Goal: Task Accomplishment & Management: Manage account settings

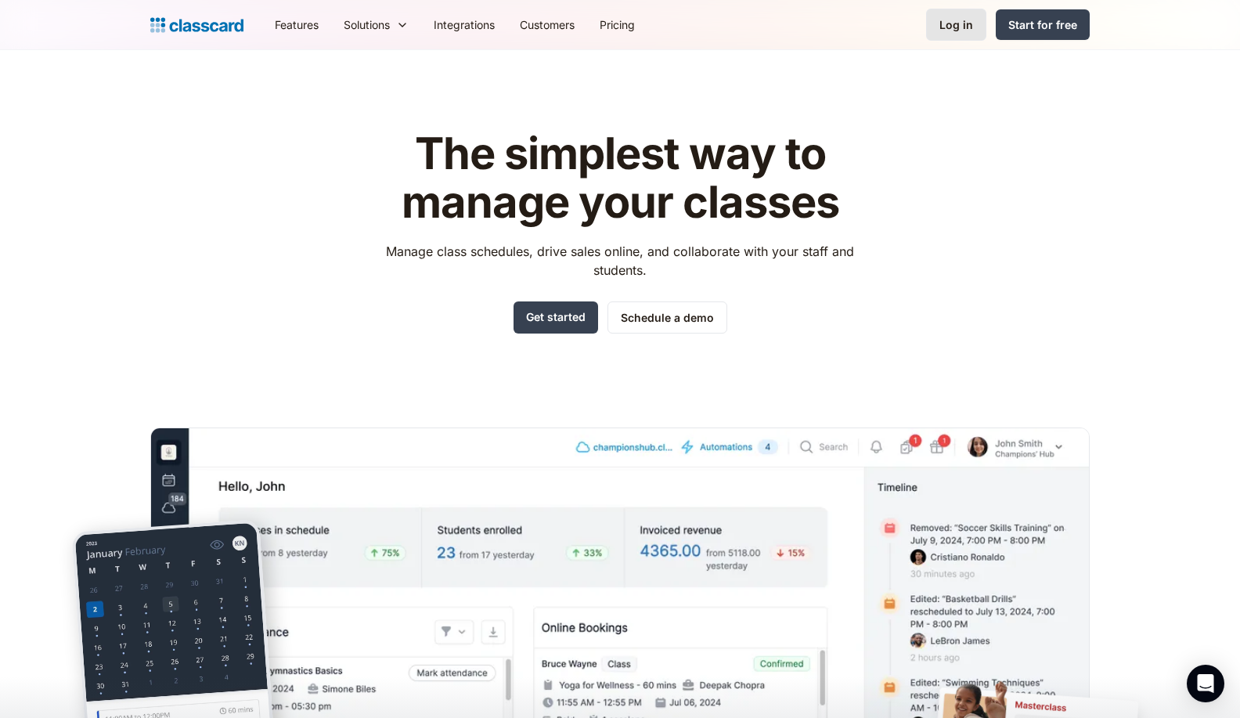
click at [951, 31] on div "Log in" at bounding box center [957, 24] width 34 height 16
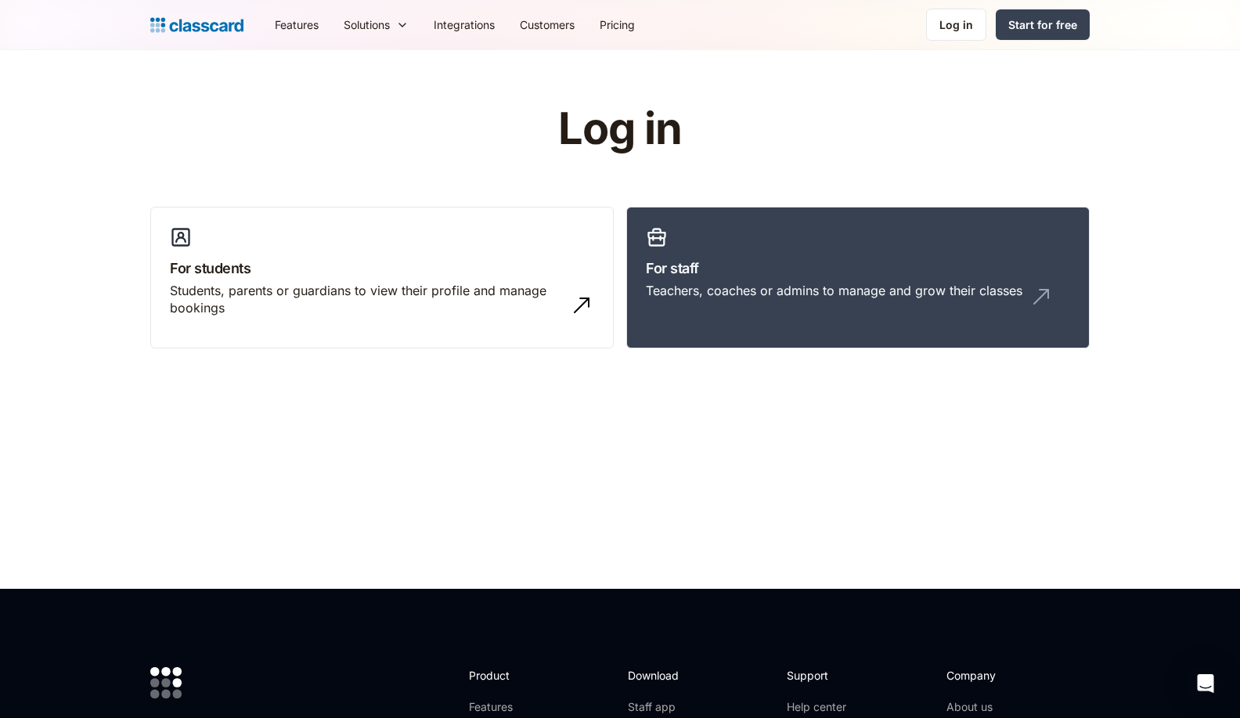
click at [815, 182] on div "Log in For students Students, parents or guardians to view their profile and ma…" at bounding box center [620, 233] width 940 height 256
click at [779, 249] on link "For staff Teachers, coaches or admins to manage and grow their classes" at bounding box center [857, 278] width 463 height 142
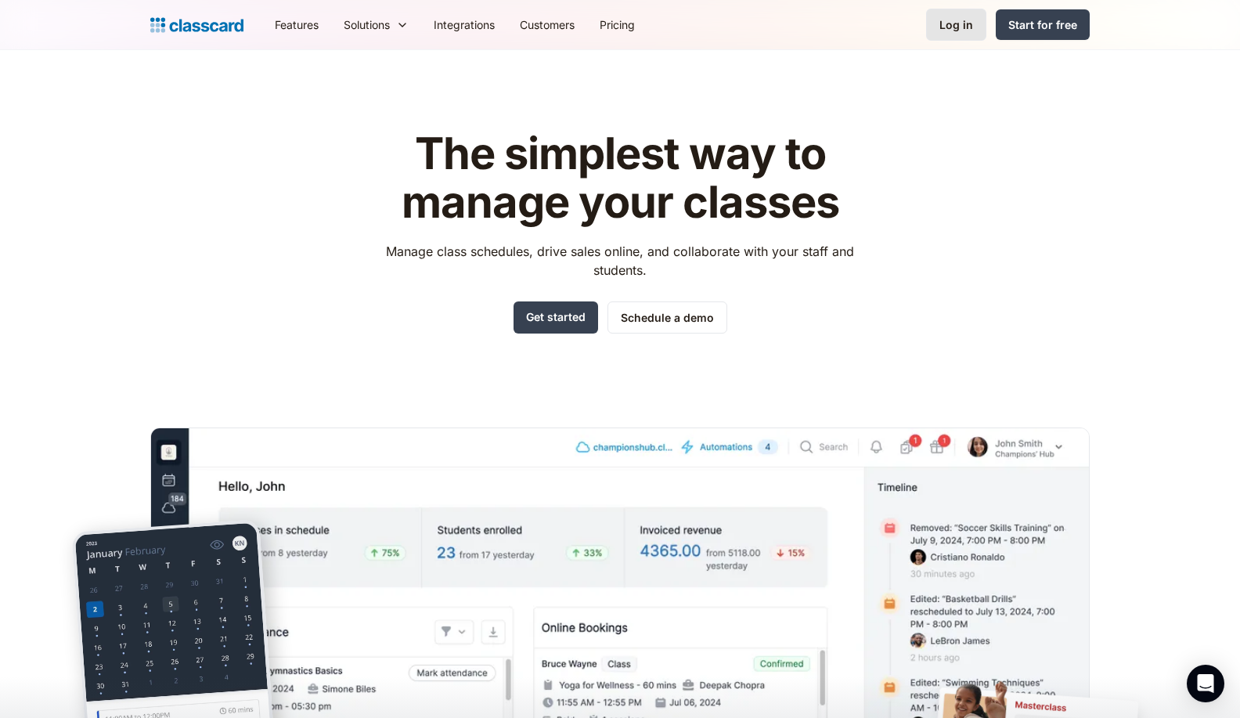
click at [938, 16] on link "Log in" at bounding box center [956, 25] width 60 height 32
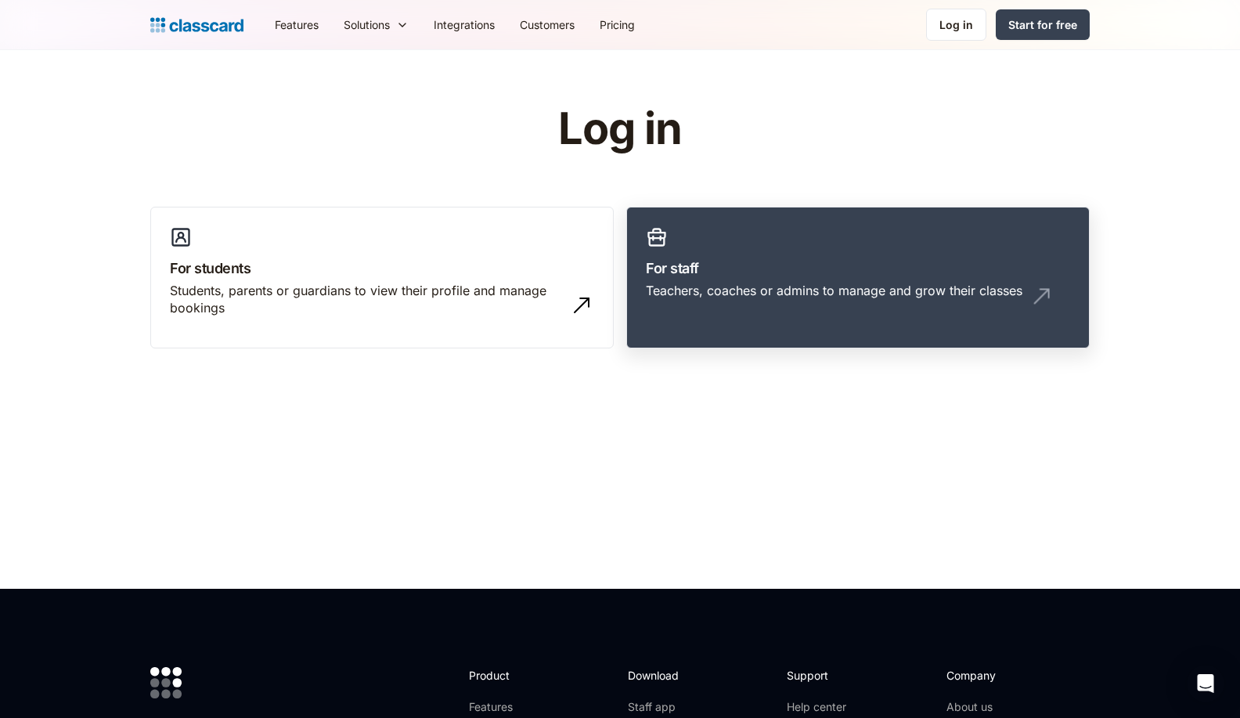
click at [677, 254] on link "For staff Teachers, coaches or admins to manage and grow their classes" at bounding box center [857, 278] width 463 height 142
